Goal: Information Seeking & Learning: Learn about a topic

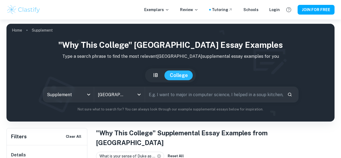
scroll to position [115, 0]
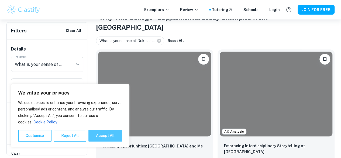
click at [98, 137] on button "Accept All" at bounding box center [105, 135] width 34 height 12
checkbox input "true"
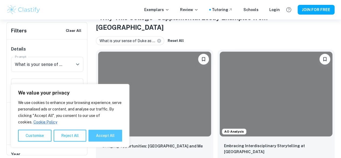
checkbox input "true"
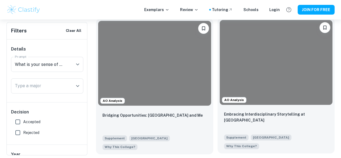
scroll to position [147, 0]
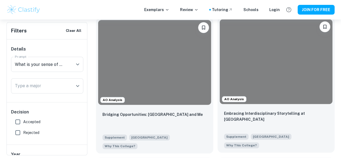
click at [230, 110] on div "Embracing Interdisciplinary Storytelling at [GEOGRAPHIC_DATA]" at bounding box center [276, 119] width 104 height 18
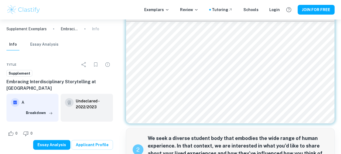
scroll to position [24, 0]
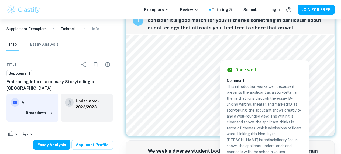
scroll to position [147, 0]
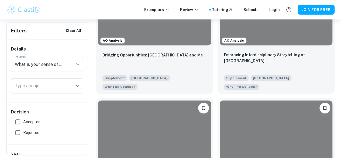
scroll to position [206, 0]
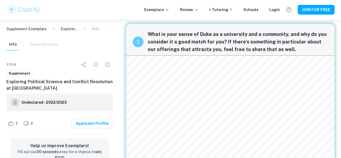
scroll to position [16, 0]
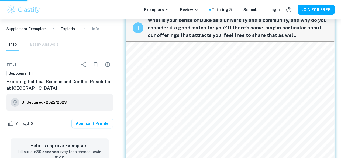
scroll to position [206, 0]
